Goal: Information Seeking & Learning: Learn about a topic

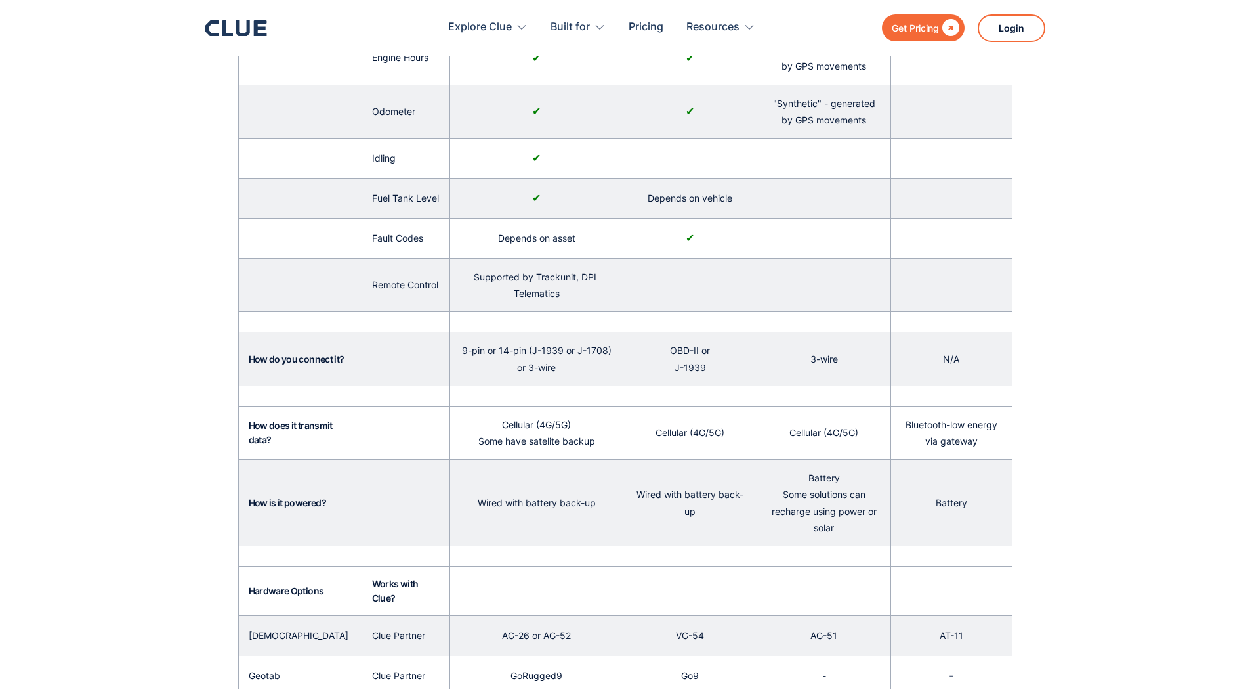
scroll to position [365, 0]
click at [18, 687] on section "Yellow-iron Heavy Assets On-road Trucks Unpowered Assets (Trailers, Generators)…" at bounding box center [625, 575] width 1250 height 1336
click at [226, 364] on section "Yellow-iron Heavy Assets On-road Trucks Unpowered Assets (Trailers, Generators)…" at bounding box center [625, 575] width 1250 height 1336
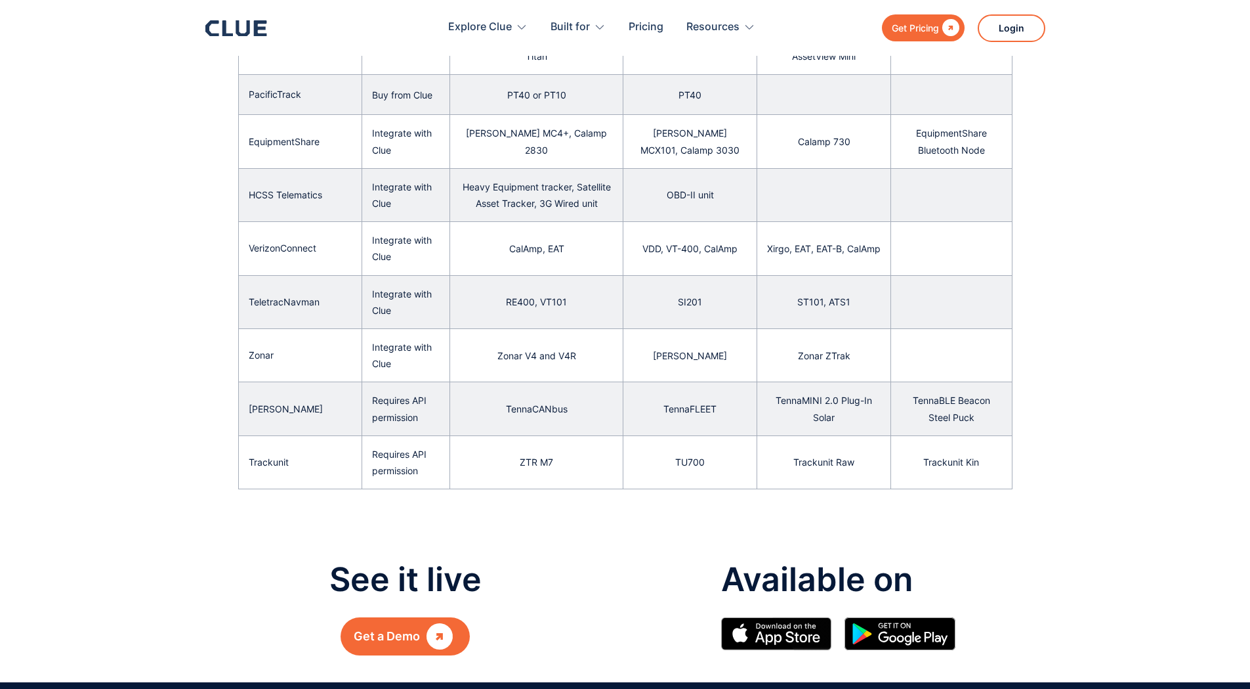
scroll to position [1080, 0]
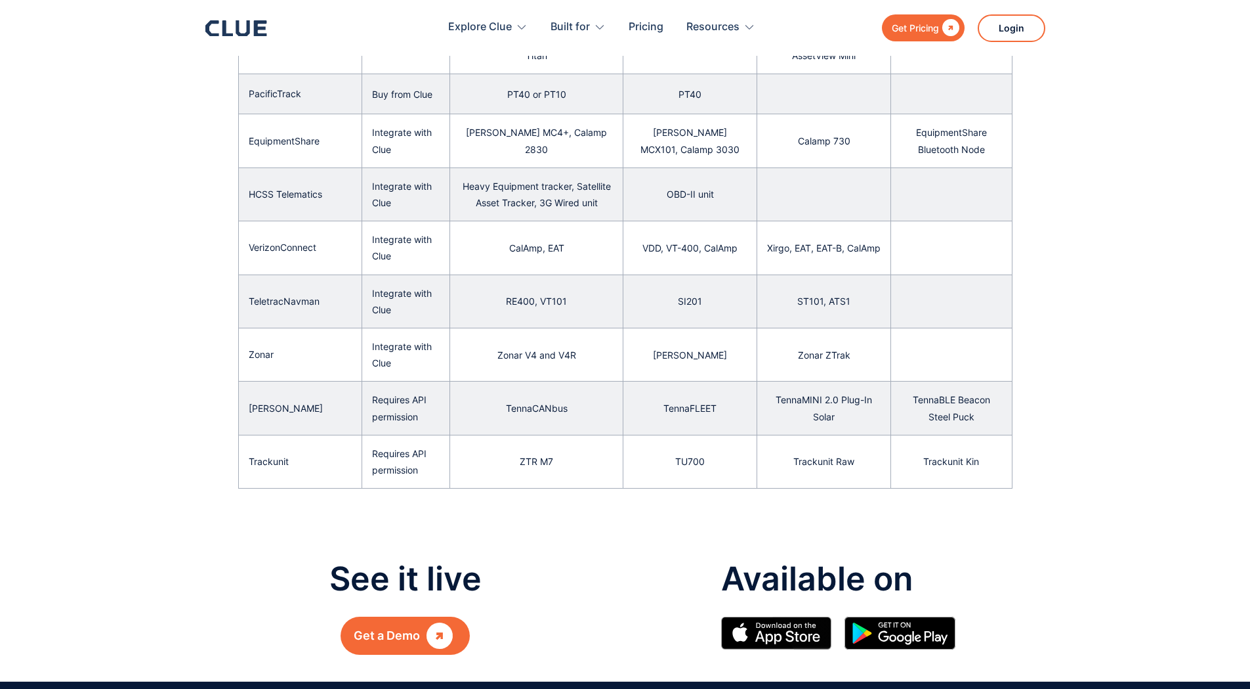
drag, startPoint x: 910, startPoint y: 26, endPoint x: 908, endPoint y: 40, distance: 14.7
click at [910, 26] on div "Get Pricing" at bounding box center [915, 28] width 47 height 16
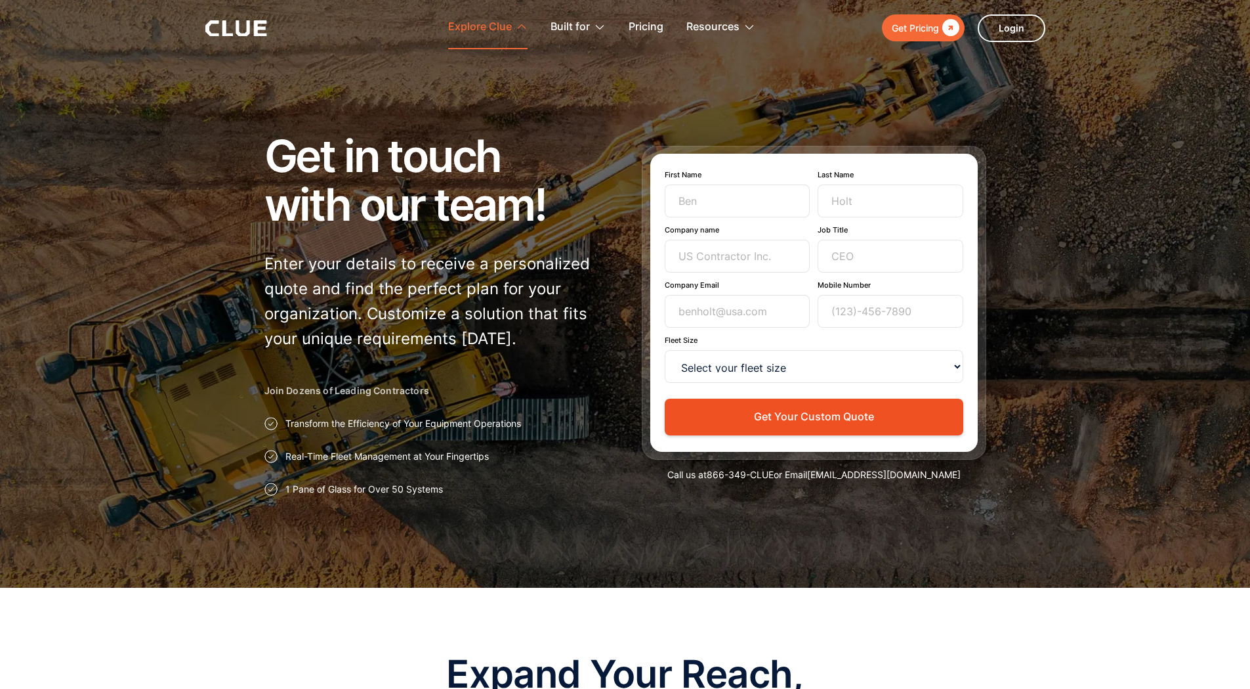
click at [499, 26] on div "Explore Clue" at bounding box center [480, 27] width 64 height 41
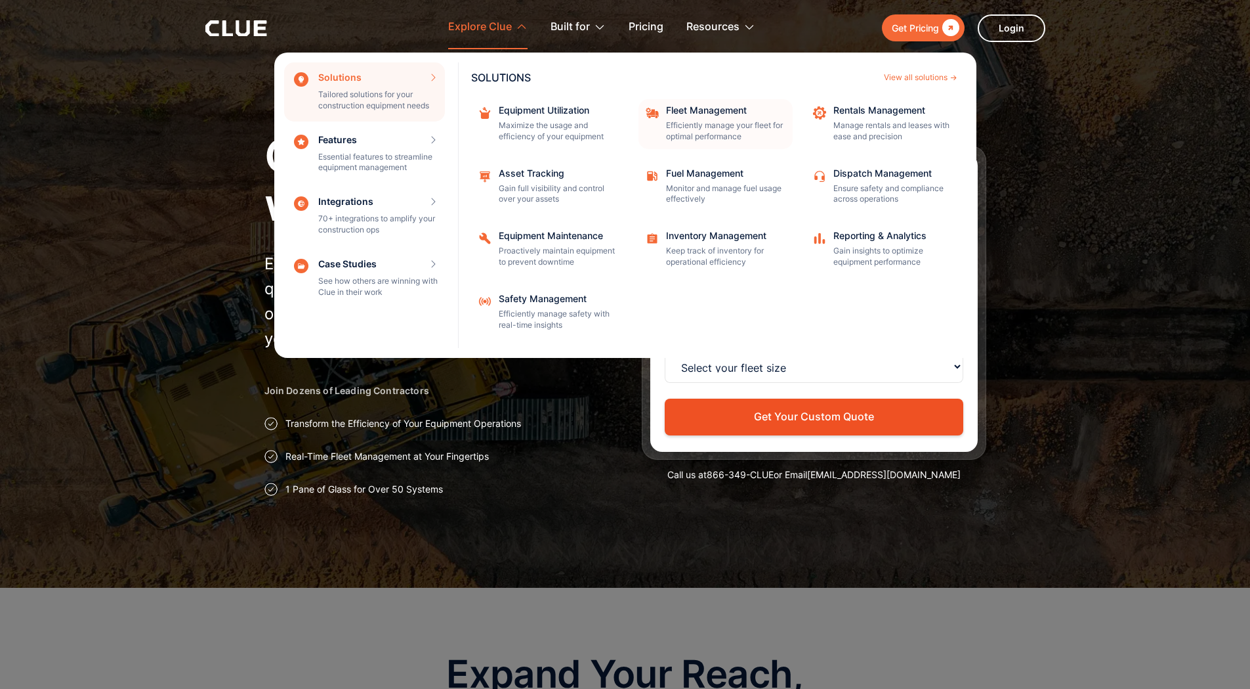
click at [676, 113] on div "Fleet Management" at bounding box center [725, 110] width 118 height 9
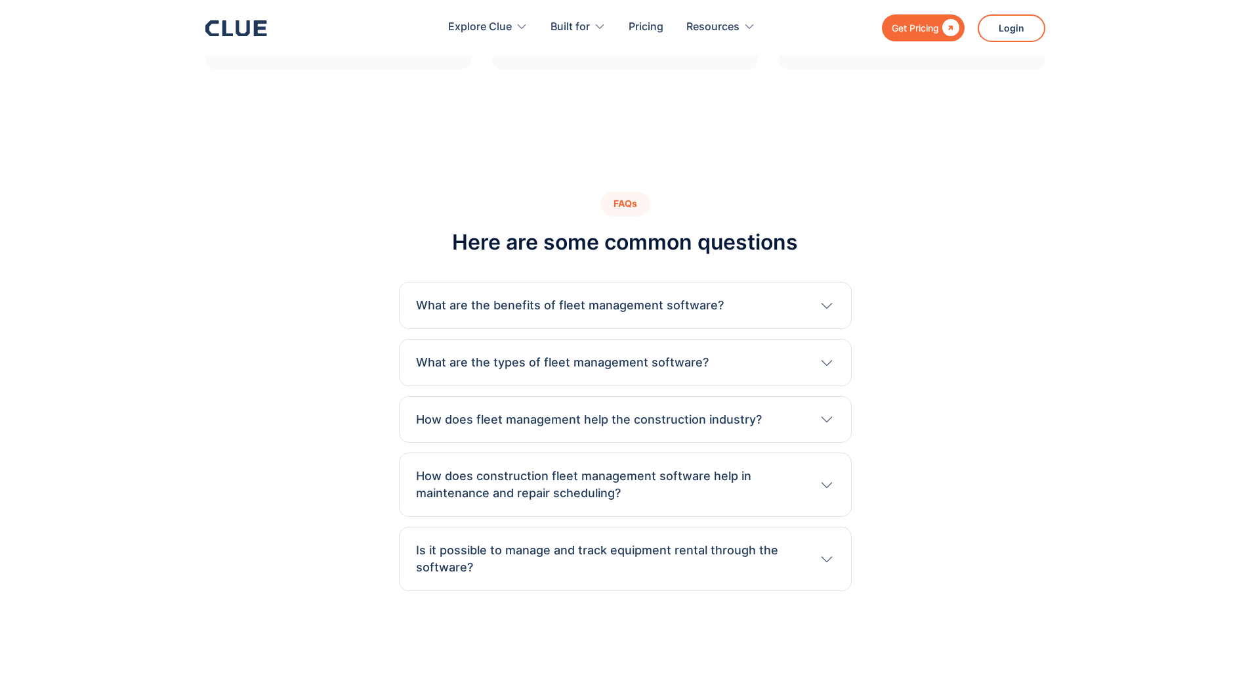
scroll to position [4157, 0]
